Goal: Information Seeking & Learning: Learn about a topic

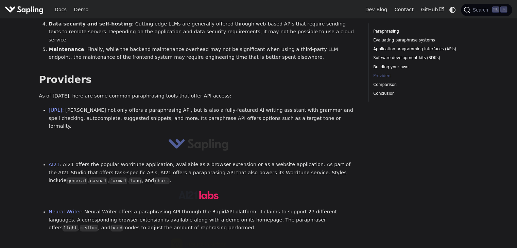
scroll to position [747, 0]
click at [62, 107] on link "Sapling.ai" at bounding box center [56, 109] width 14 height 5
click at [49, 161] on link "AI21" at bounding box center [54, 163] width 11 height 5
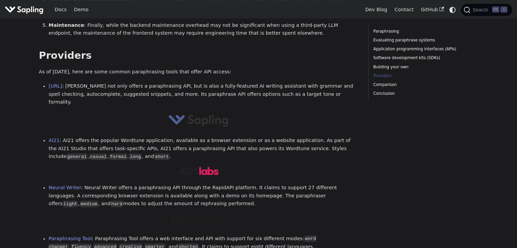
scroll to position [781, 0]
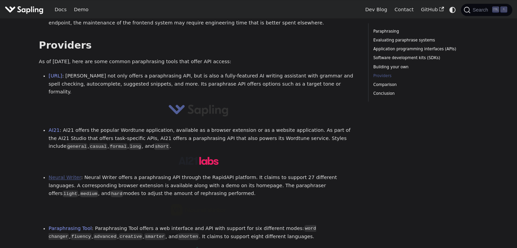
click at [63, 175] on link "Neural Writer" at bounding box center [65, 177] width 33 height 5
click at [63, 226] on link "Paraphrasing Tool" at bounding box center [70, 228] width 43 height 5
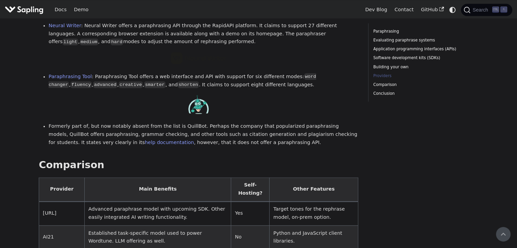
scroll to position [917, 0]
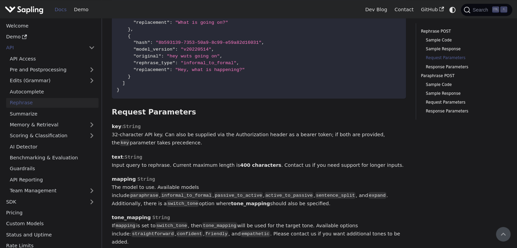
scroll to position [495, 0]
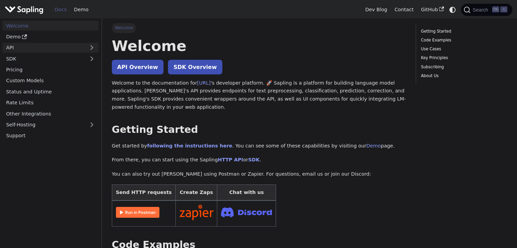
click at [31, 49] on link "API" at bounding box center [43, 48] width 83 height 10
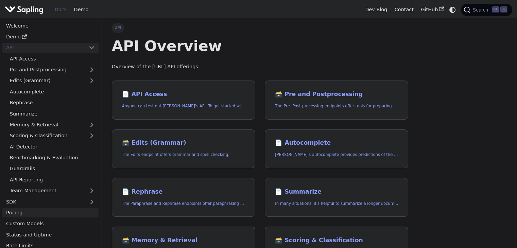
click at [67, 216] on link "Pricing" at bounding box center [50, 213] width 96 height 10
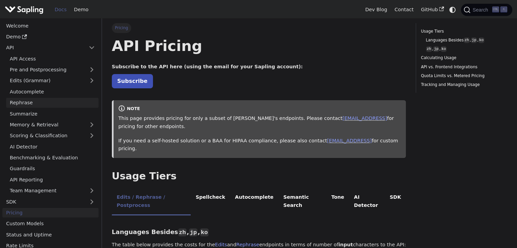
click at [37, 103] on link "Rephrase" at bounding box center [52, 103] width 92 height 10
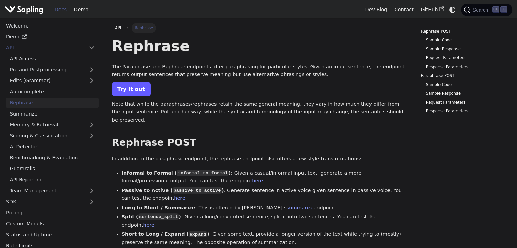
click at [120, 88] on link "Try it out" at bounding box center [131, 89] width 39 height 15
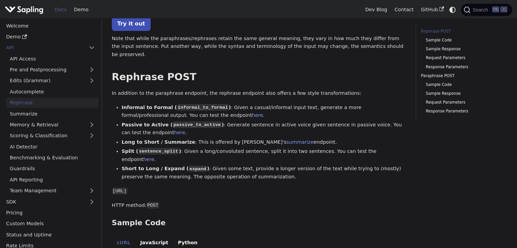
scroll to position [68, 0]
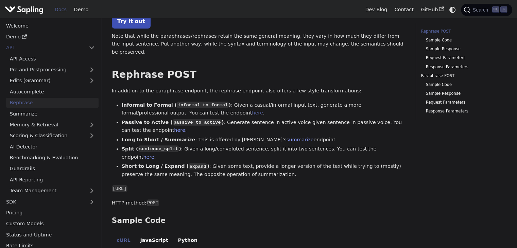
click at [252, 110] on link "here" at bounding box center [257, 112] width 11 height 5
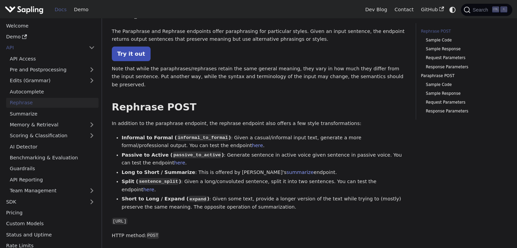
scroll to position [0, 0]
